Goal: Navigation & Orientation: Find specific page/section

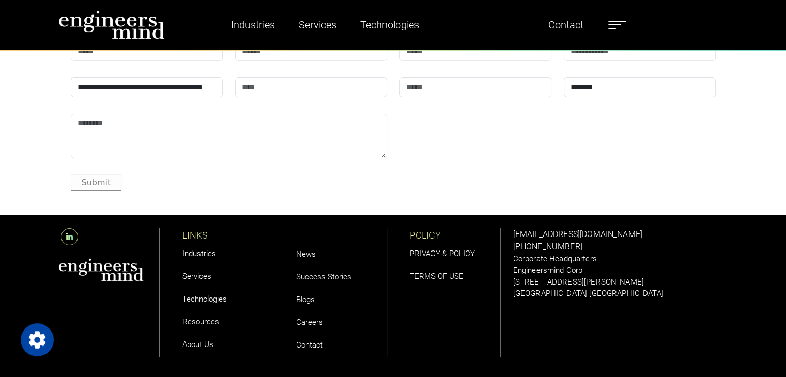
scroll to position [3413, 0]
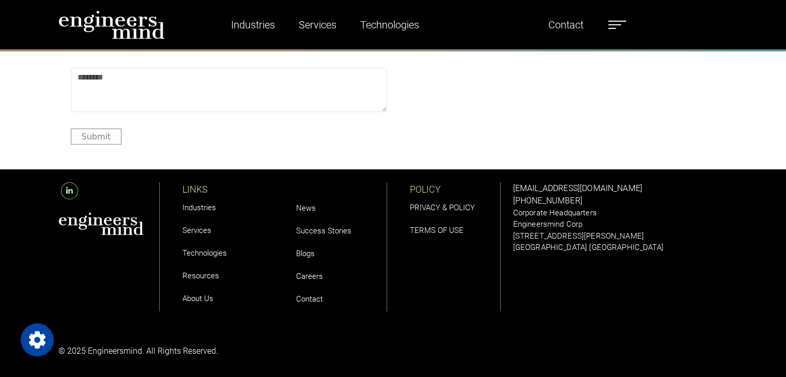
click at [201, 309] on li "About Us" at bounding box center [222, 298] width 81 height 23
click at [201, 301] on link "About Us" at bounding box center [197, 298] width 31 height 9
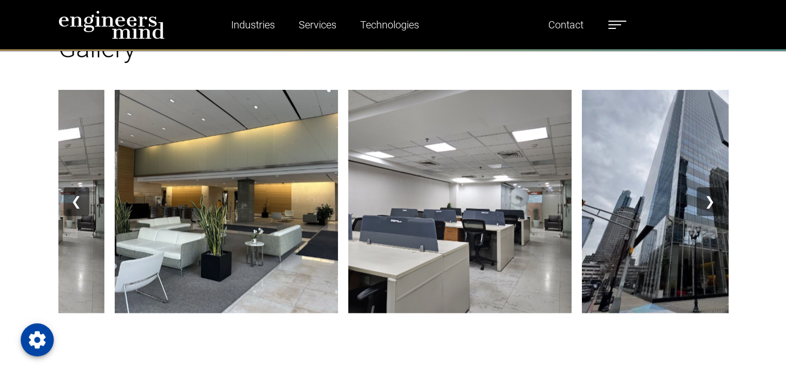
scroll to position [1273, 0]
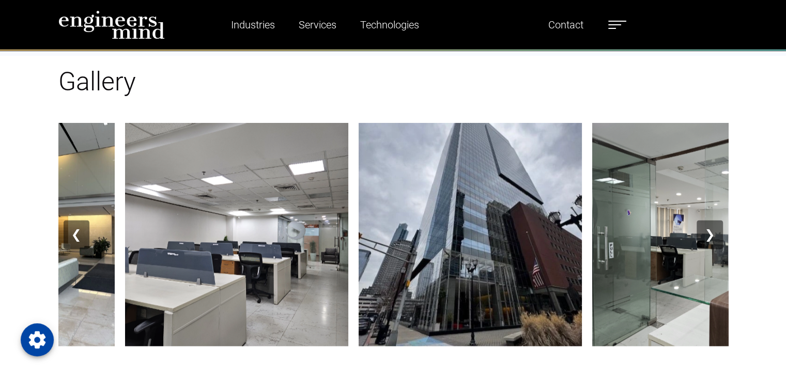
click at [717, 240] on button "❯" at bounding box center [710, 234] width 26 height 29
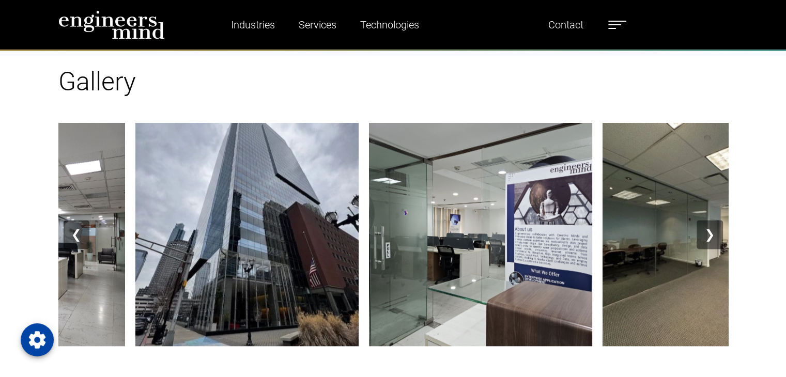
click at [717, 240] on button "❯" at bounding box center [710, 234] width 26 height 29
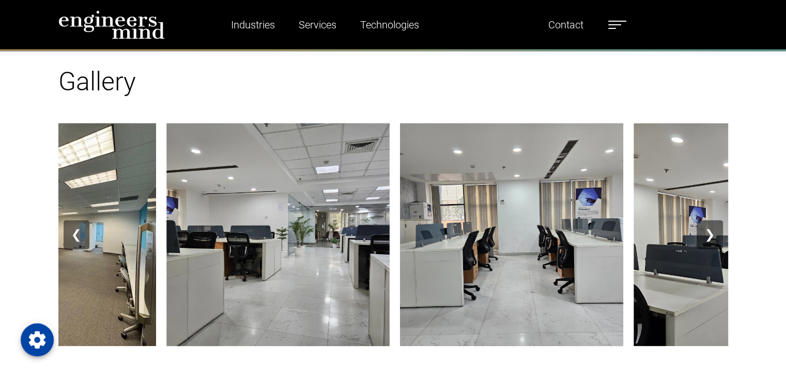
click at [712, 237] on button "❯" at bounding box center [710, 234] width 26 height 29
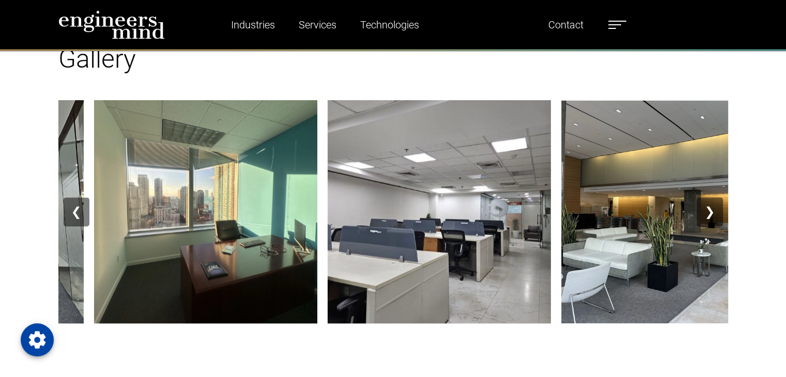
scroll to position [1282, 0]
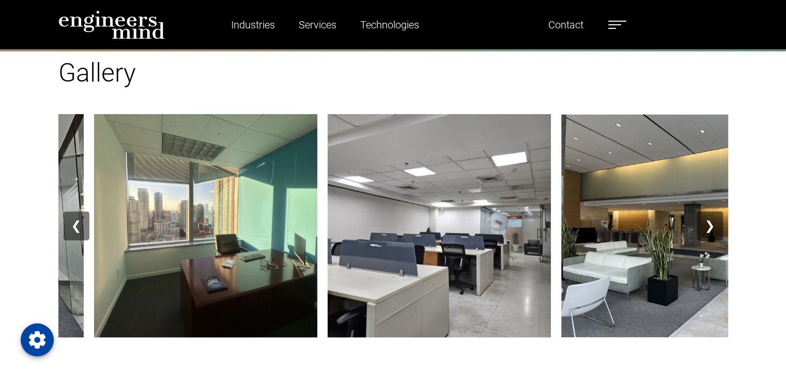
click at [719, 232] on button "❯" at bounding box center [710, 225] width 26 height 29
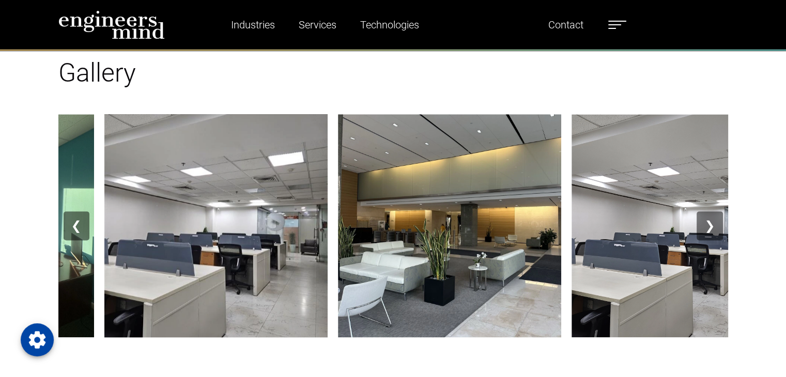
click at [719, 232] on button "❯" at bounding box center [710, 225] width 26 height 29
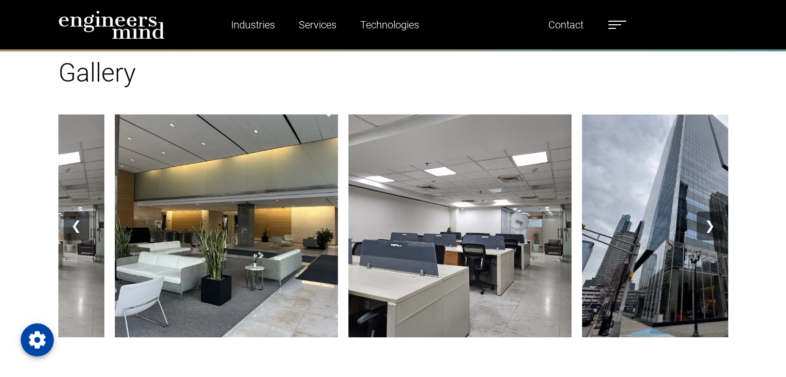
click at [719, 232] on button "❯" at bounding box center [710, 225] width 26 height 29
